Goal: Information Seeking & Learning: Check status

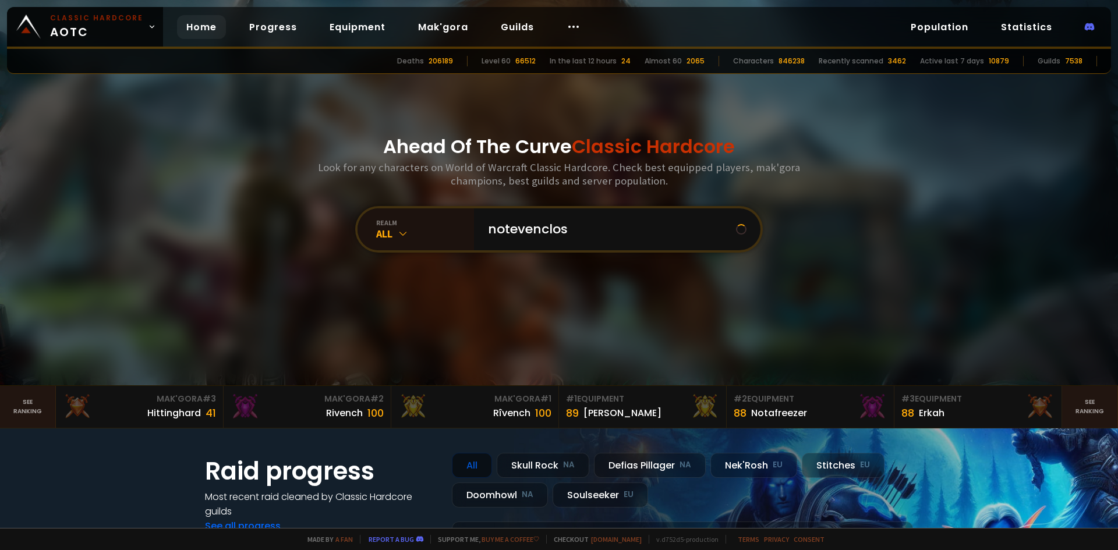
type input "notevenclose"
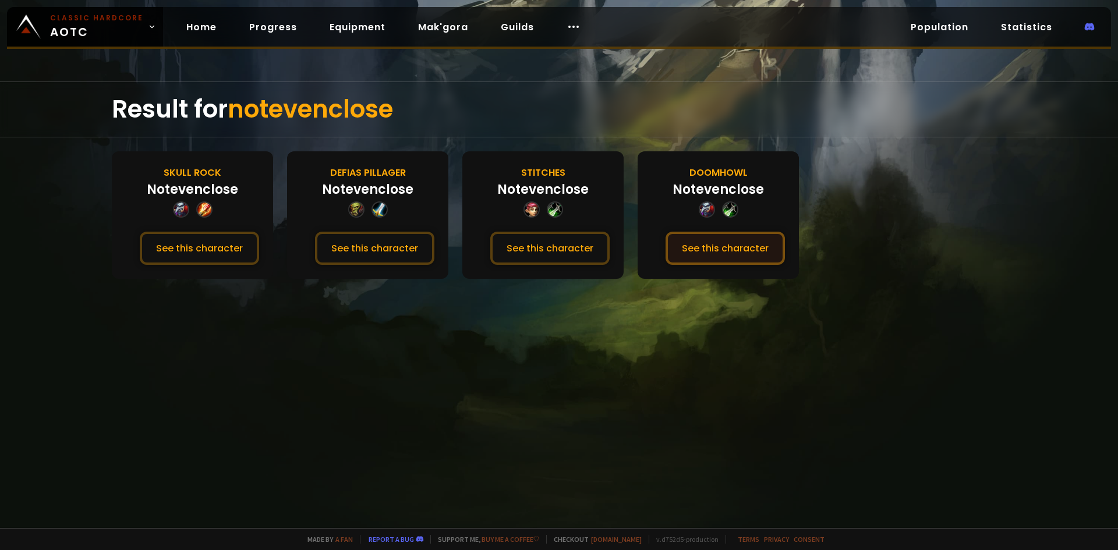
click at [707, 246] on button "See this character" at bounding box center [725, 248] width 119 height 33
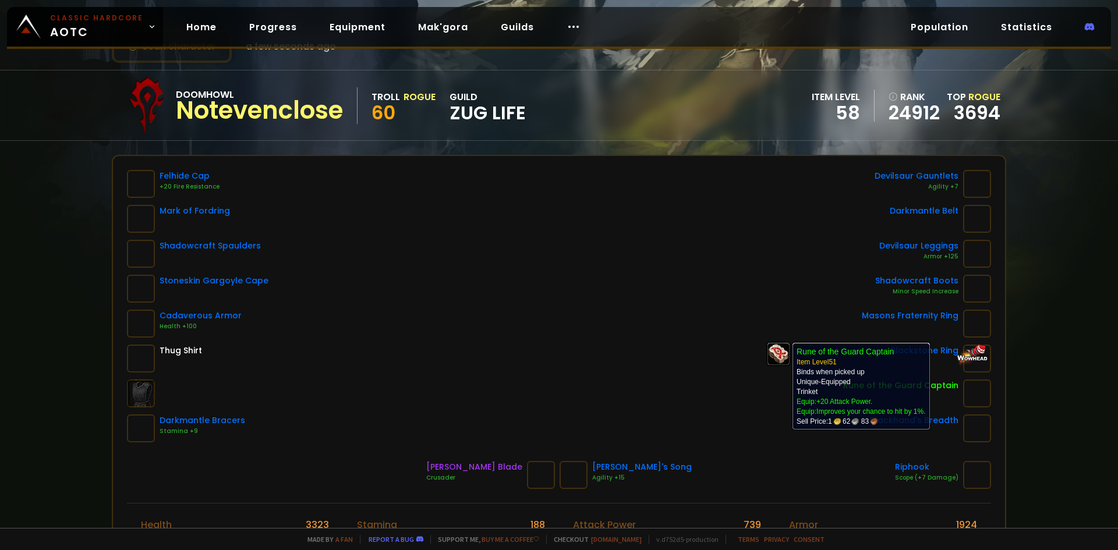
scroll to position [116, 0]
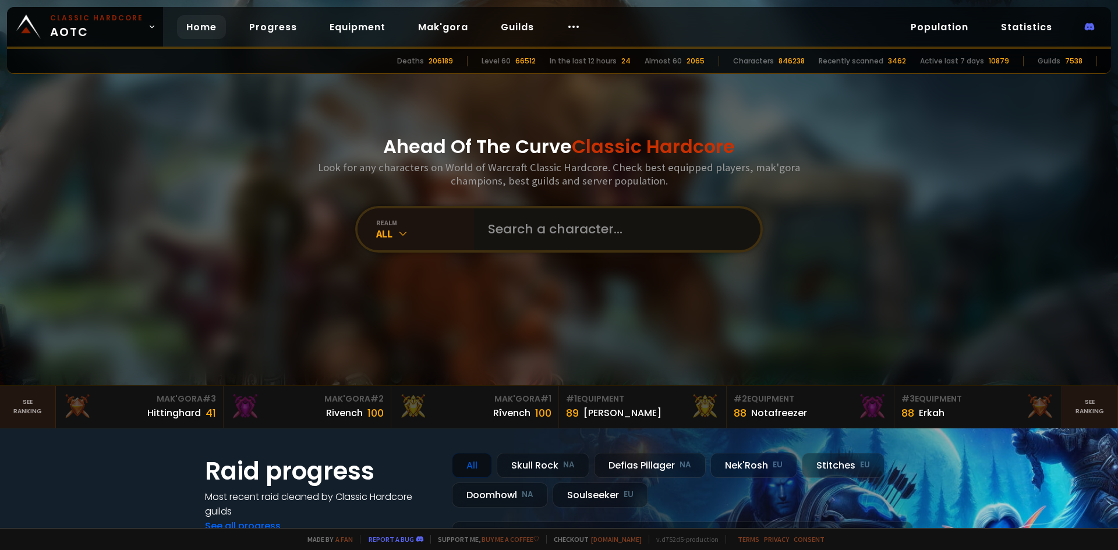
click at [504, 228] on input "text" at bounding box center [614, 229] width 266 height 42
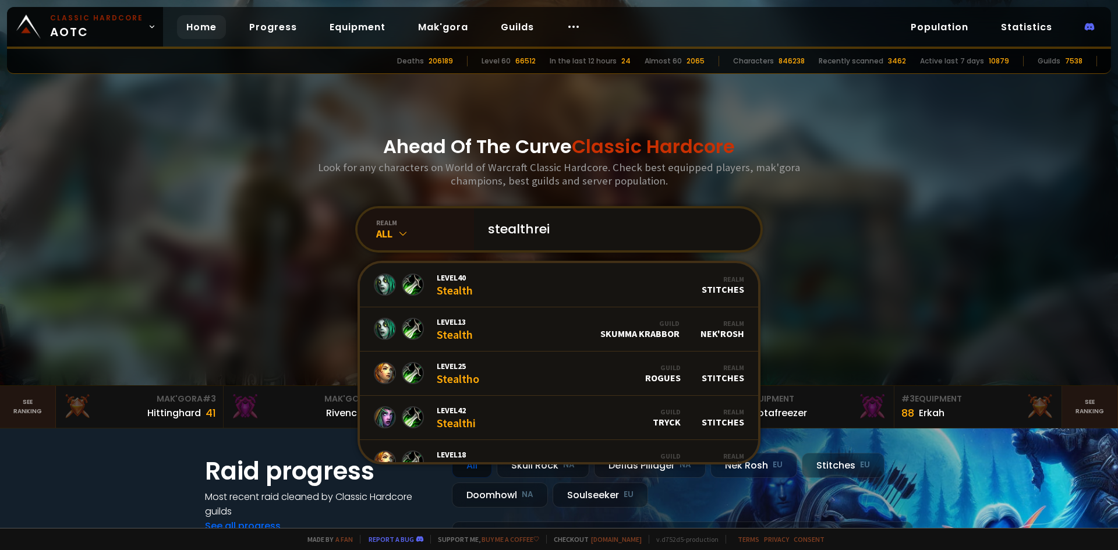
type input "stealthrein"
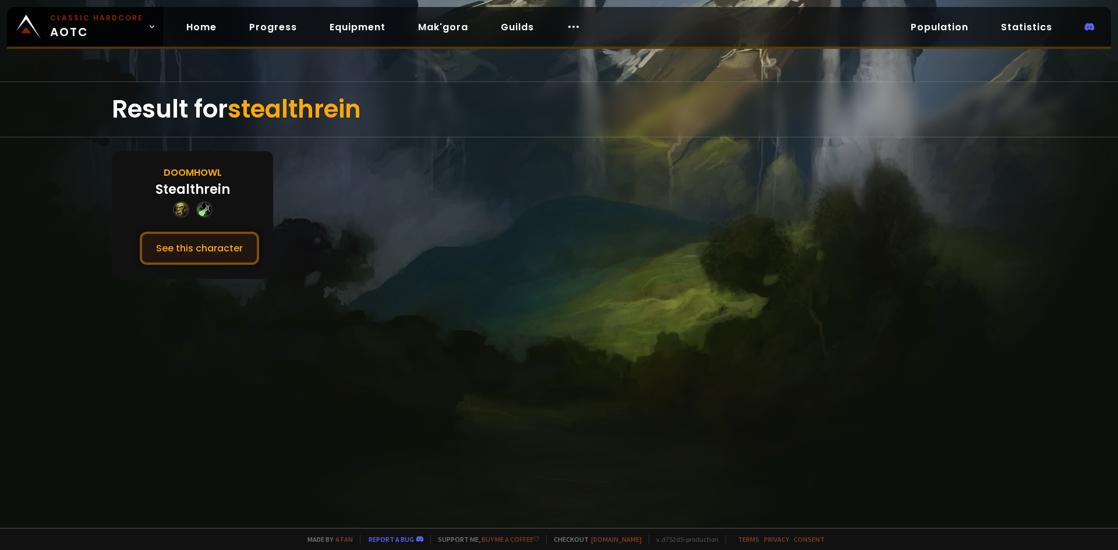
click at [210, 251] on button "See this character" at bounding box center [199, 248] width 119 height 33
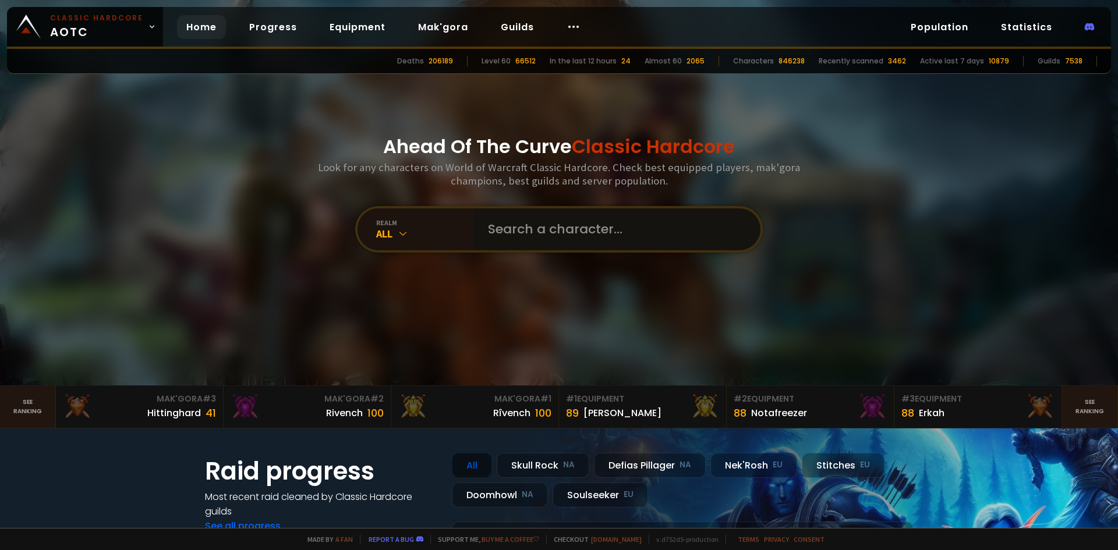
click at [514, 232] on input "text" at bounding box center [614, 229] width 266 height 42
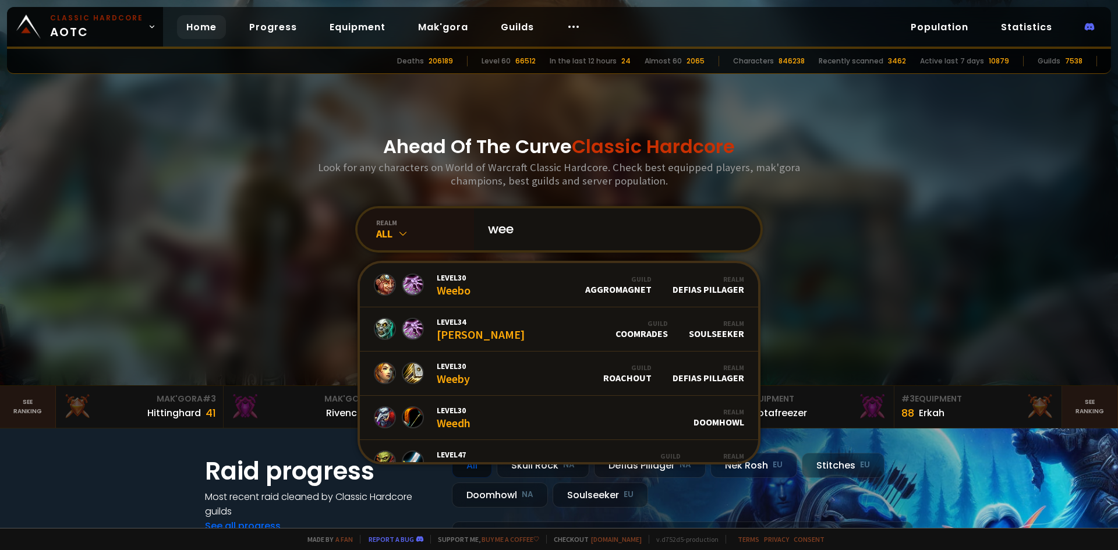
type input "weel"
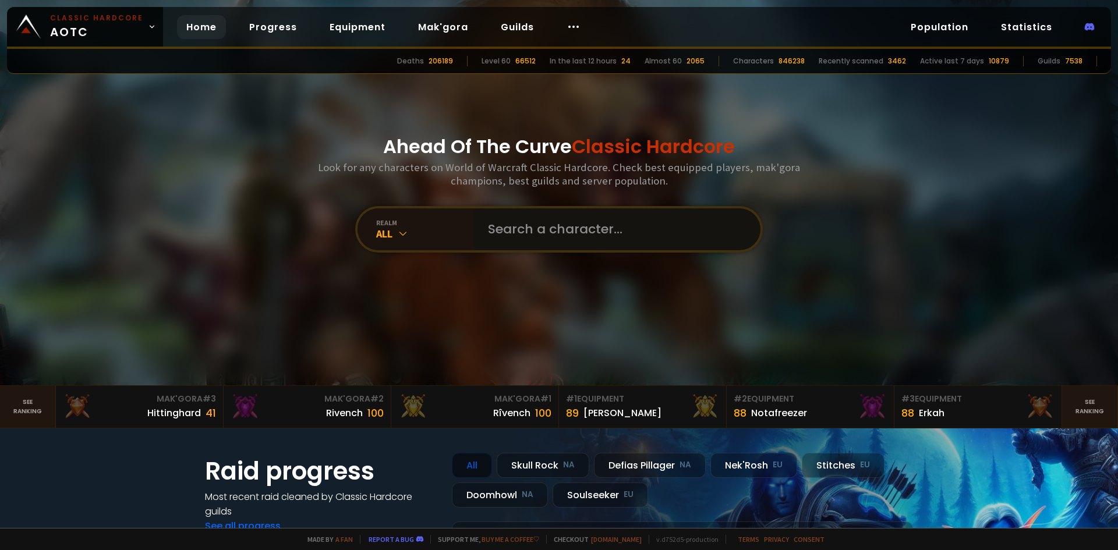
click at [493, 230] on input "text" at bounding box center [614, 229] width 266 height 42
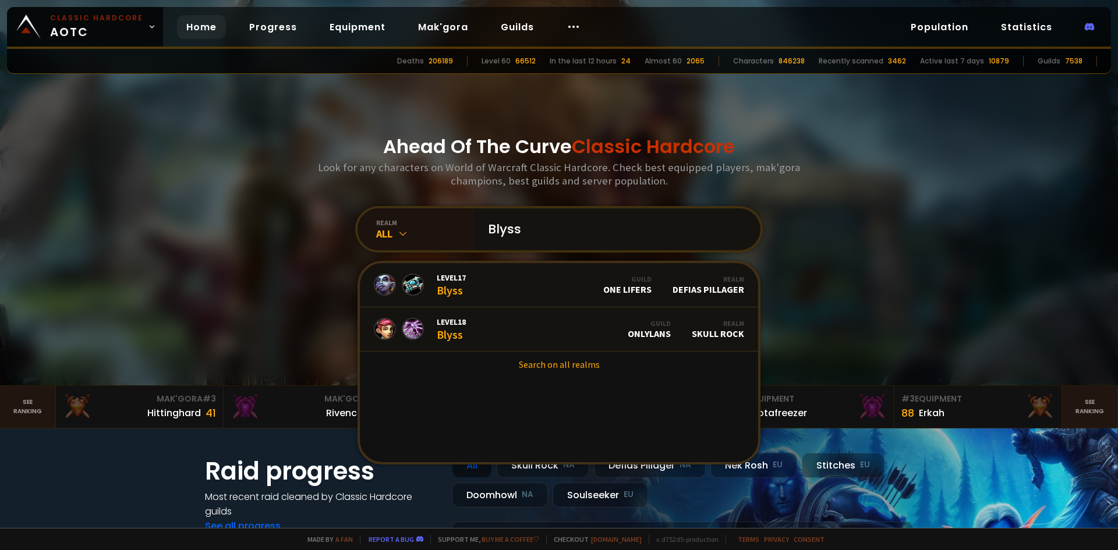
type input "Blyss"
